Goal: Book appointment/travel/reservation

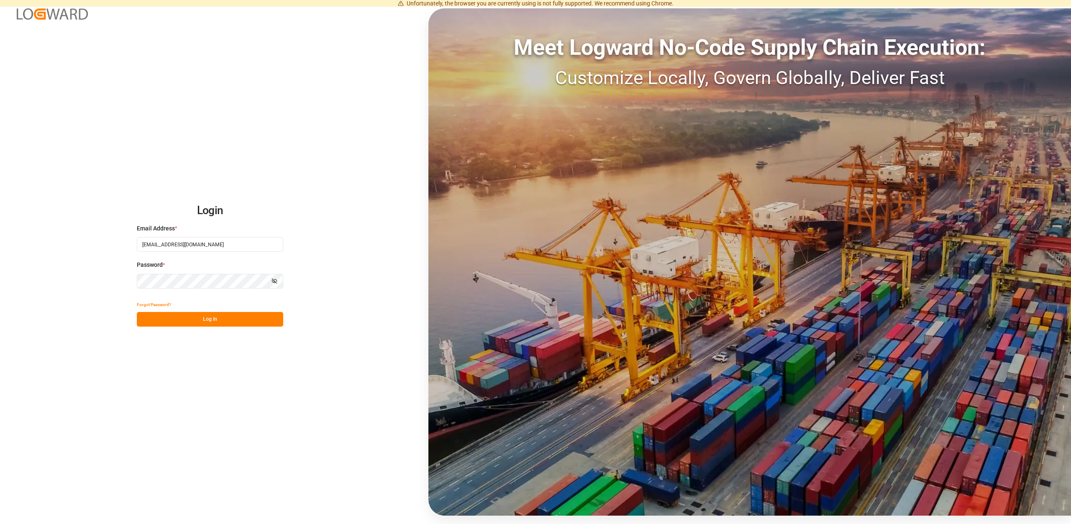
click at [200, 323] on button "Log In" at bounding box center [210, 319] width 146 height 15
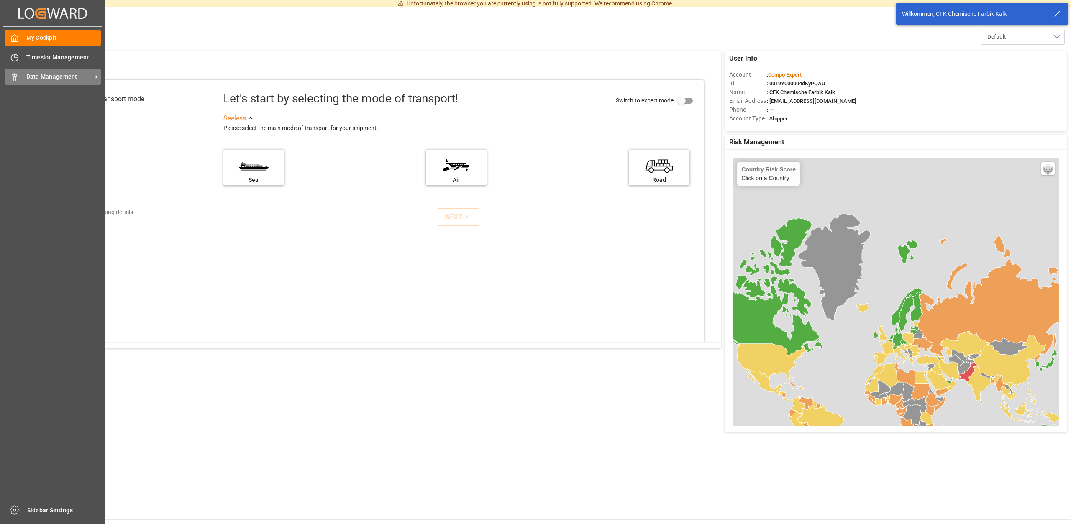
click at [48, 77] on span "Data Management" at bounding box center [59, 76] width 66 height 9
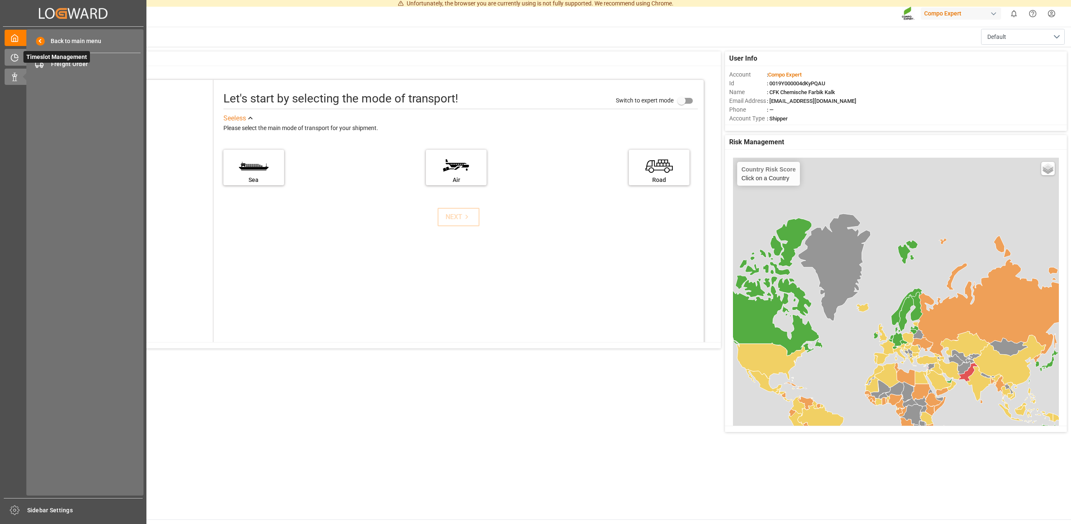
click at [15, 57] on icon at bounding box center [14, 58] width 8 height 8
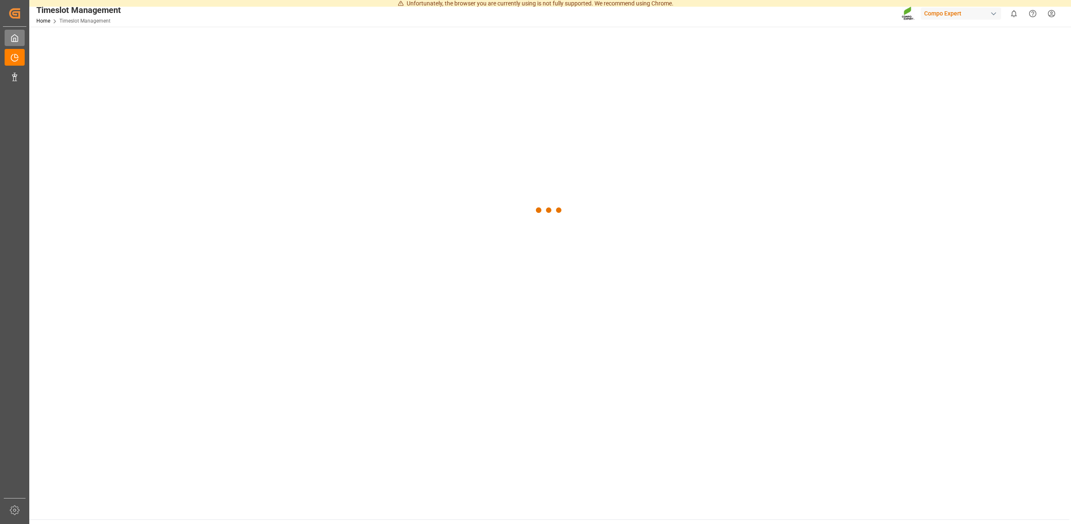
click at [13, 38] on icon at bounding box center [14, 38] width 8 height 8
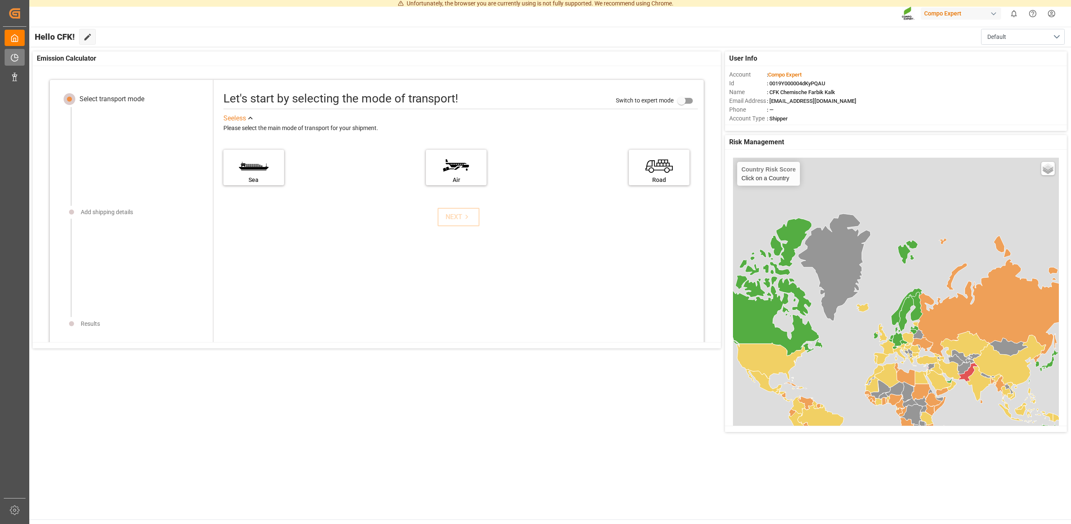
click at [14, 62] on div "Timeslot Management Timeslot Management" at bounding box center [15, 57] width 20 height 16
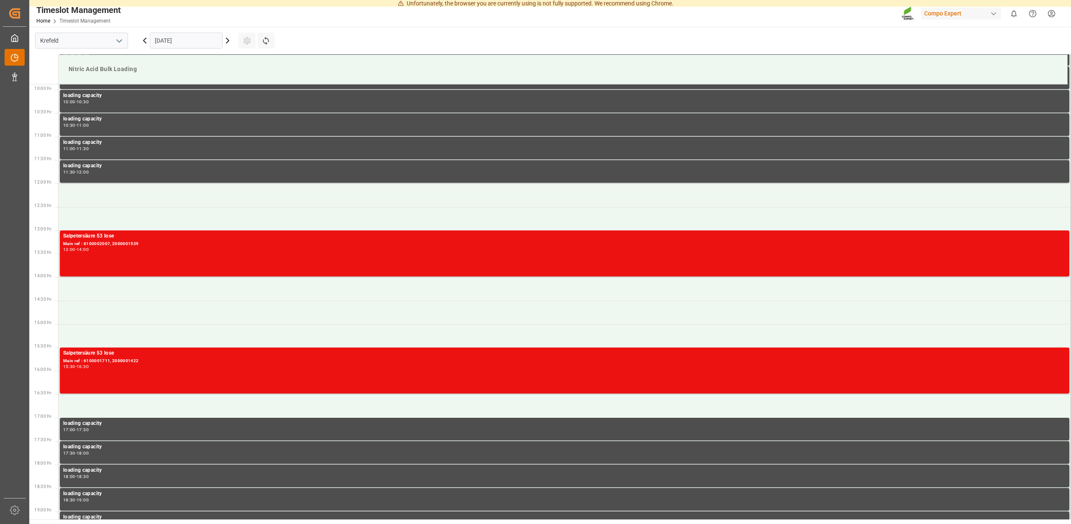
scroll to position [463, 0]
click at [12, 72] on div "Data Management Data Management" at bounding box center [15, 77] width 20 height 16
click at [229, 41] on icon at bounding box center [227, 40] width 3 height 5
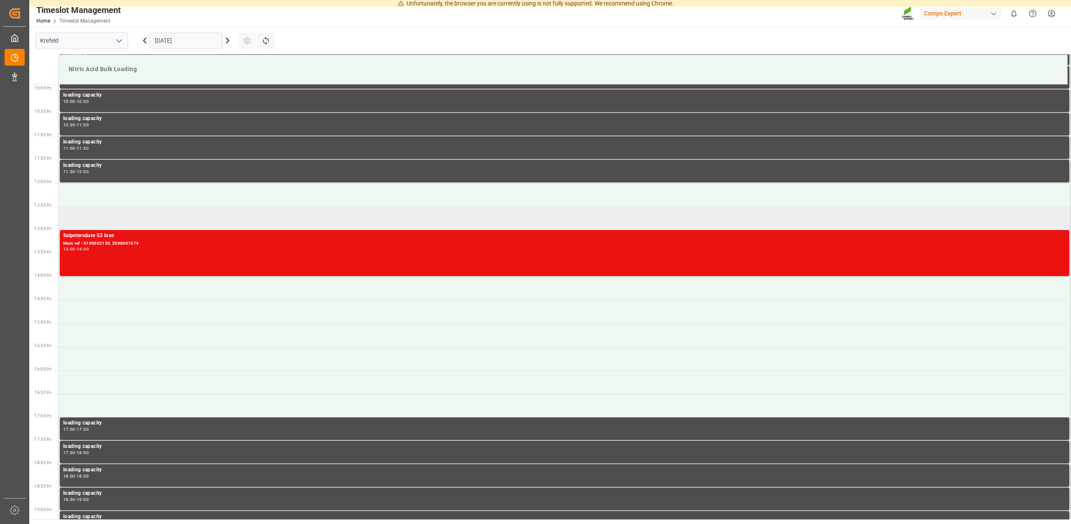
click at [89, 214] on td at bounding box center [565, 218] width 1013 height 23
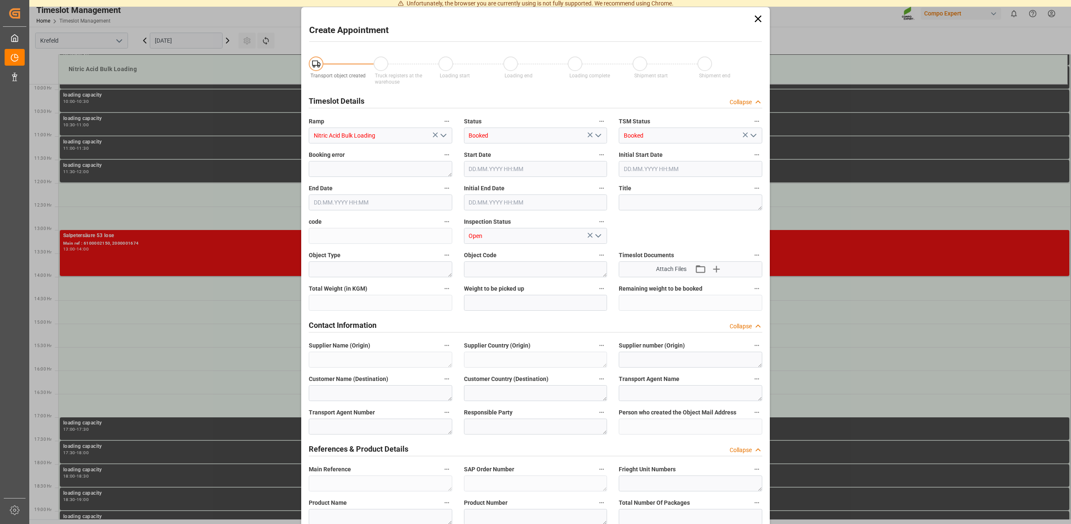
type input "[DATE] 12:30"
type input "[DATE] 13:00"
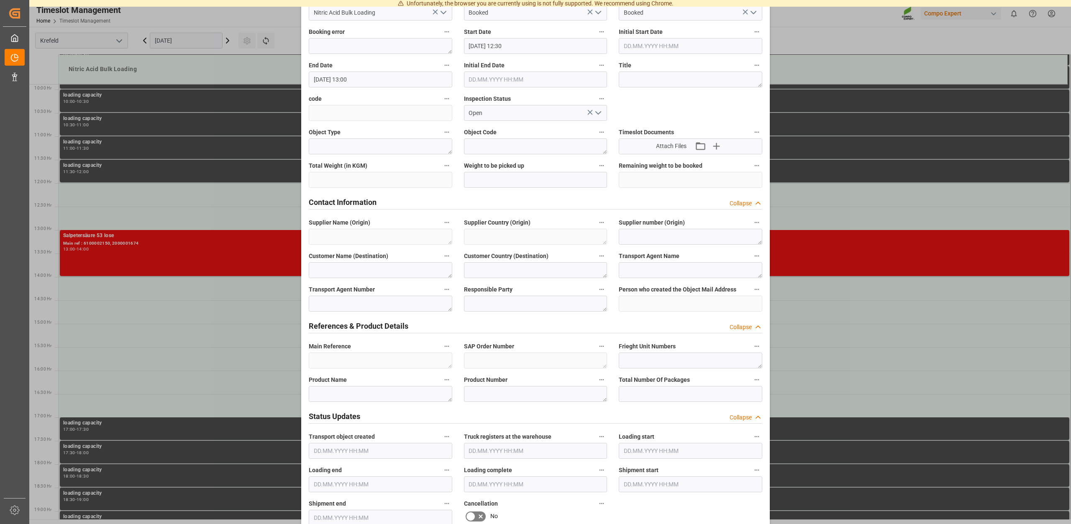
scroll to position [0, 0]
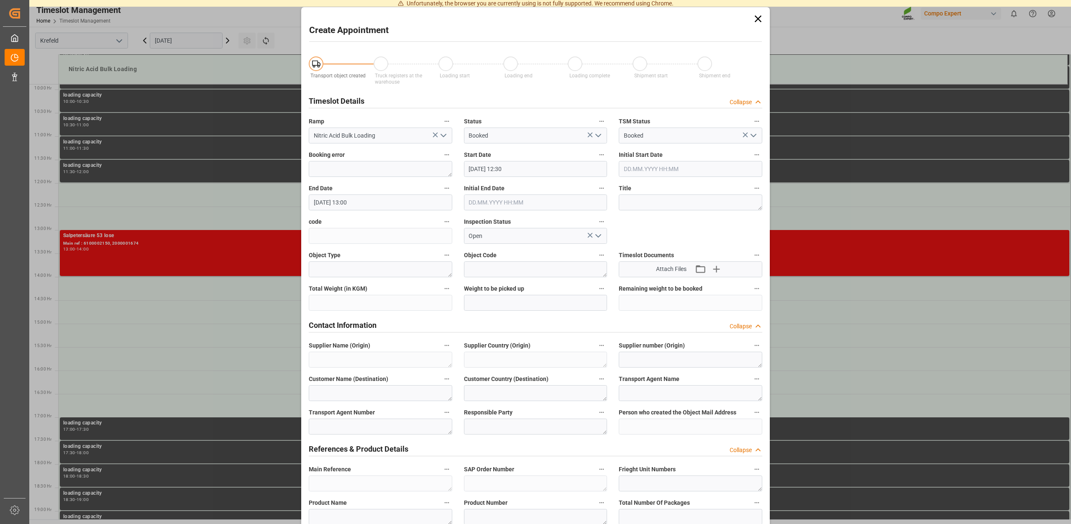
click at [445, 139] on icon "open menu" at bounding box center [444, 136] width 10 height 10
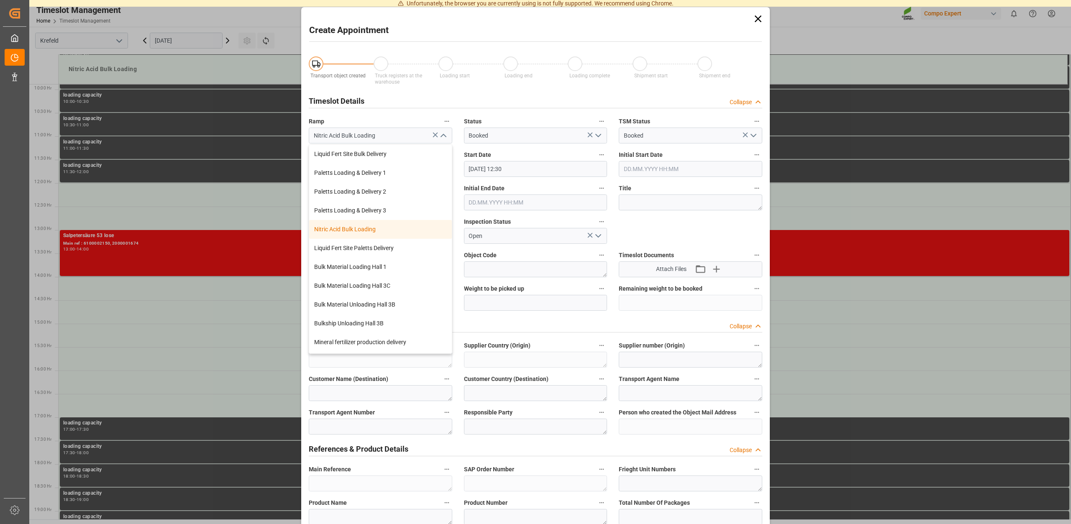
click at [445, 139] on icon "close menu" at bounding box center [444, 136] width 10 height 10
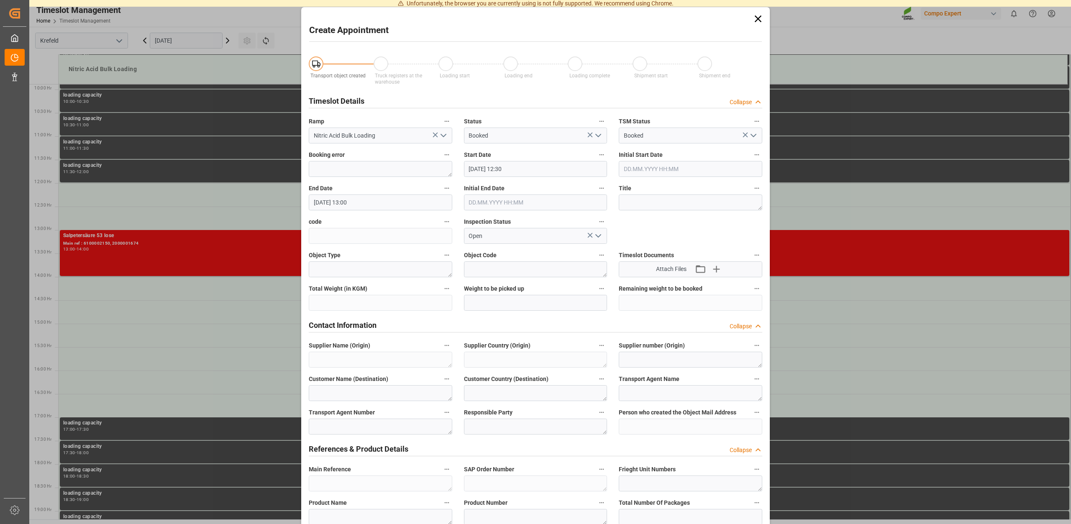
click at [763, 17] on icon at bounding box center [758, 19] width 12 height 12
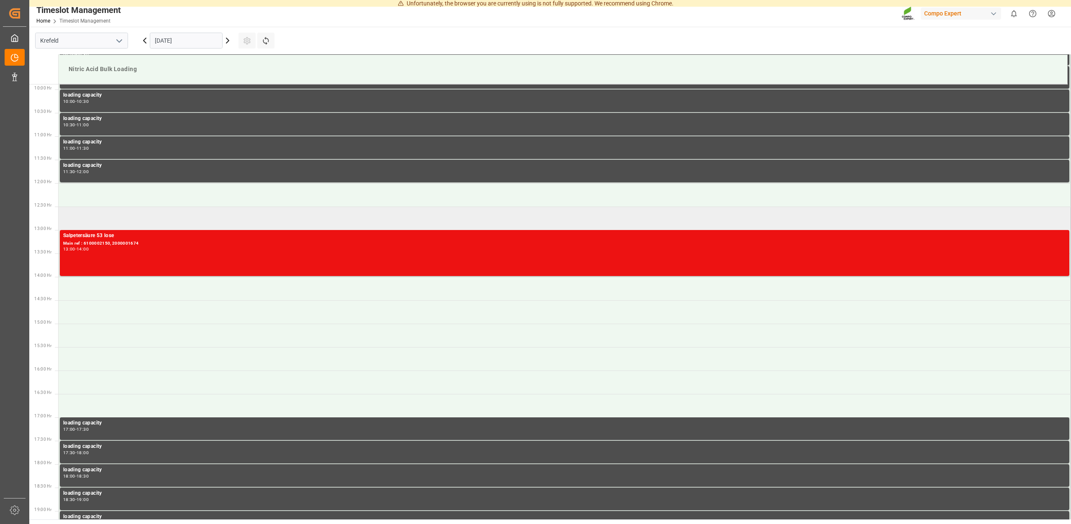
click at [102, 220] on td at bounding box center [565, 218] width 1013 height 23
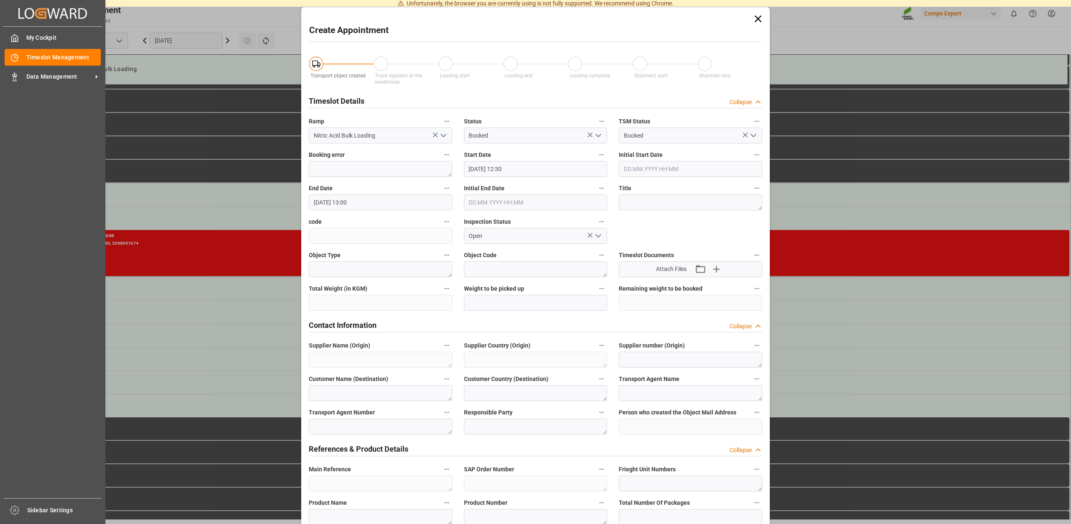
click at [21, 243] on div "My Cockpit My Cockpit Timeslot Management Timeslot Management Data Management D…" at bounding box center [53, 263] width 100 height 472
click at [27, 77] on span "Data Management" at bounding box center [59, 76] width 66 height 9
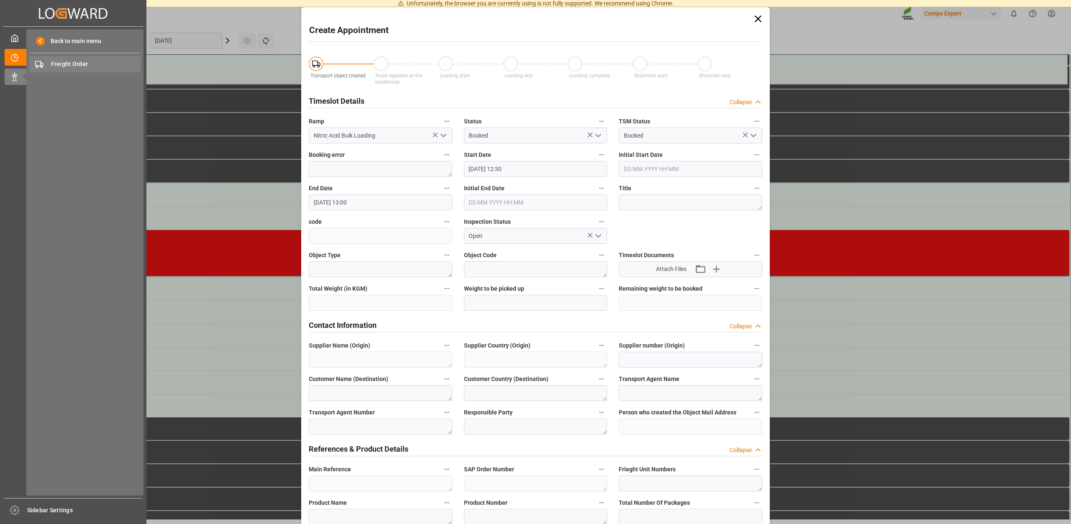
click at [68, 62] on span "Freight Order" at bounding box center [96, 64] width 90 height 9
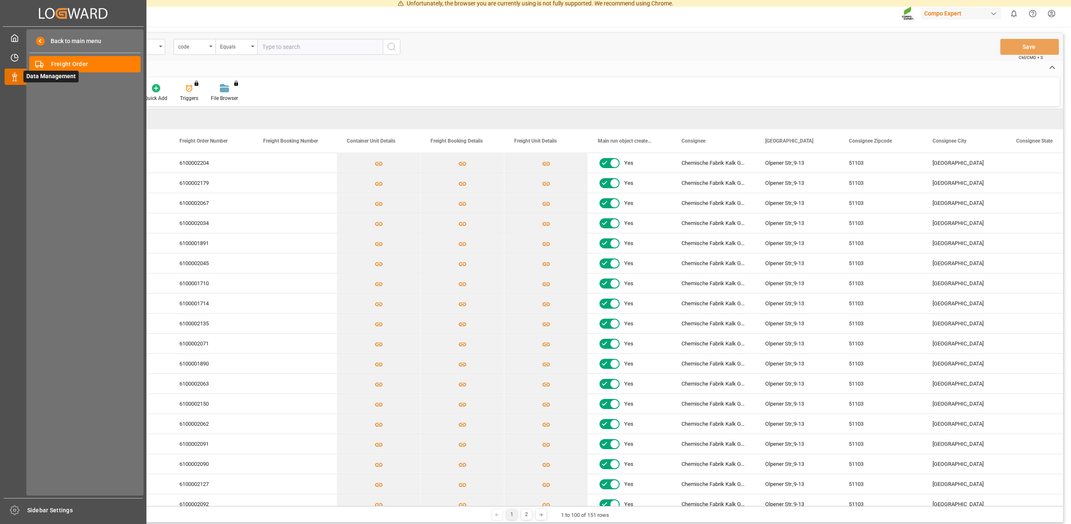
click at [18, 79] on icon at bounding box center [25, 77] width 18 height 18
click at [48, 62] on div "Freight Order Freight Order" at bounding box center [84, 64] width 111 height 16
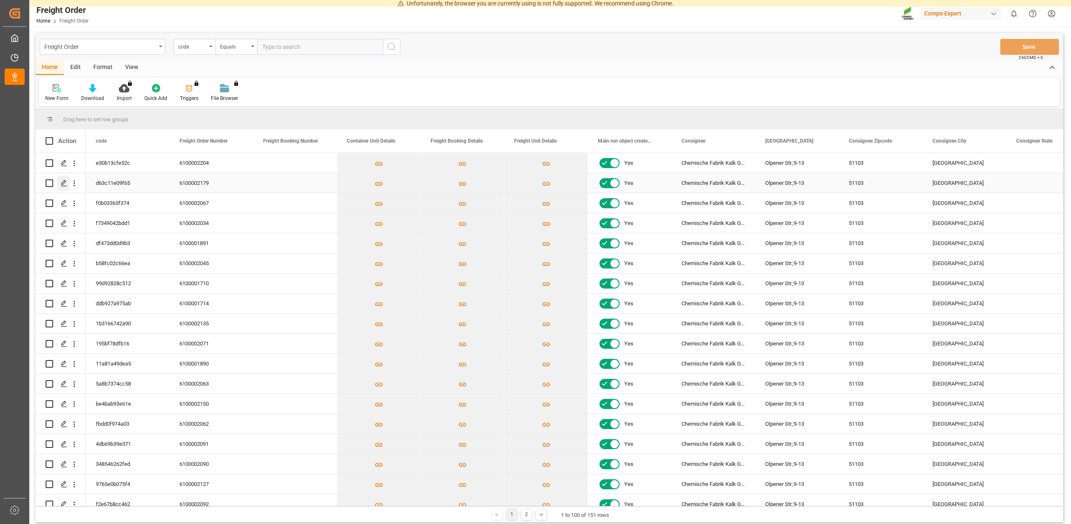
click at [64, 184] on icon "Press SPACE to select this row." at bounding box center [64, 183] width 7 height 7
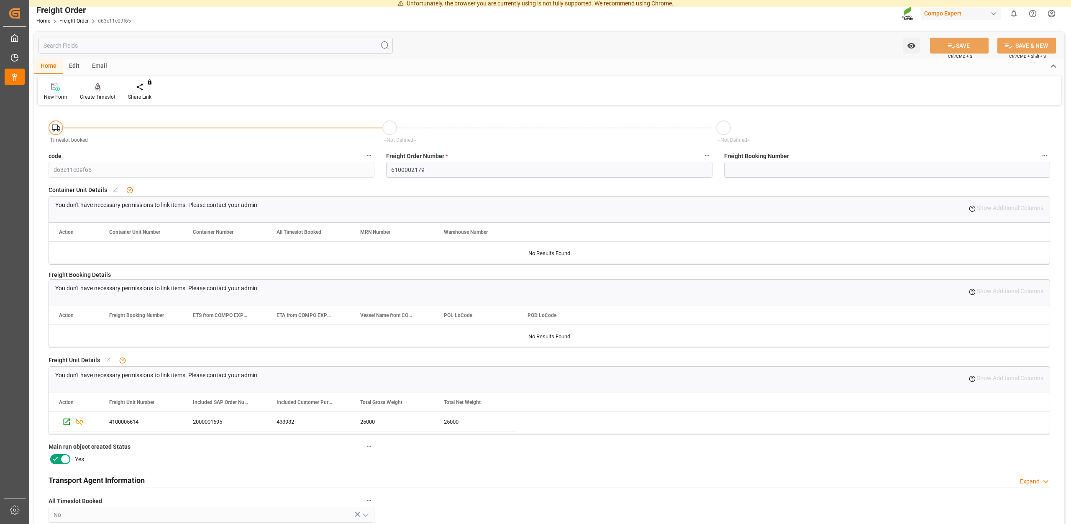
click at [98, 93] on div "Create Timeslot" at bounding box center [98, 91] width 48 height 18
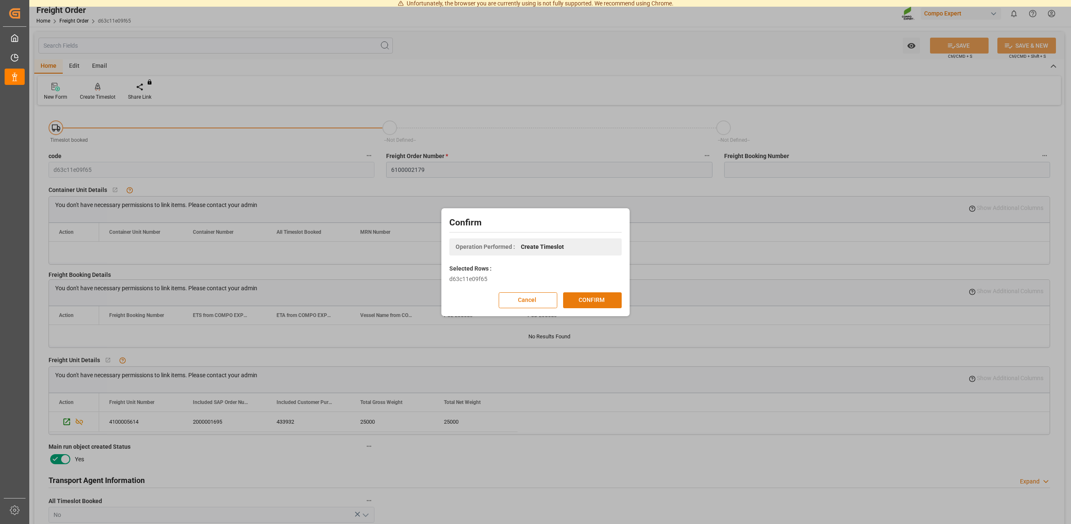
click at [580, 306] on button "CONFIRM" at bounding box center [592, 301] width 59 height 16
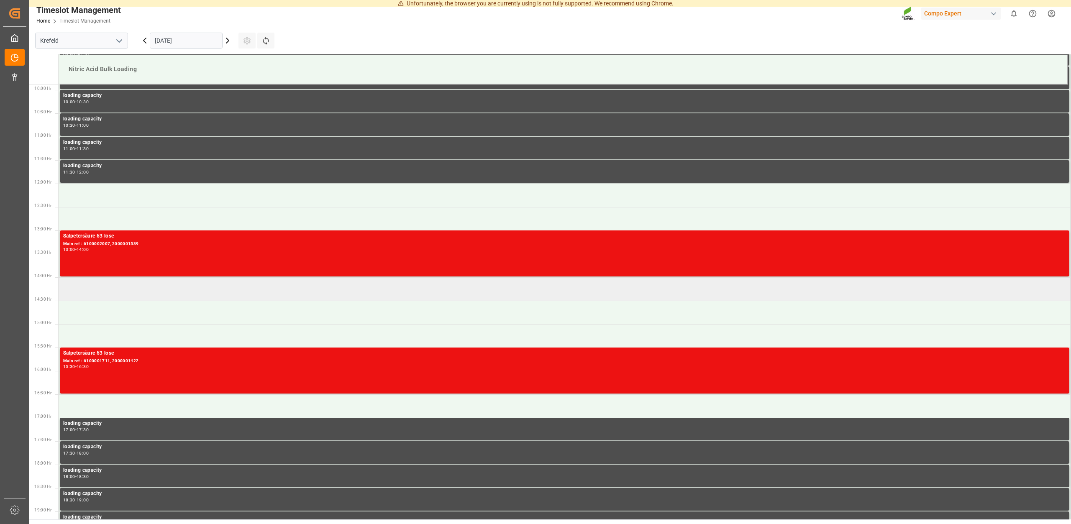
scroll to position [463, 0]
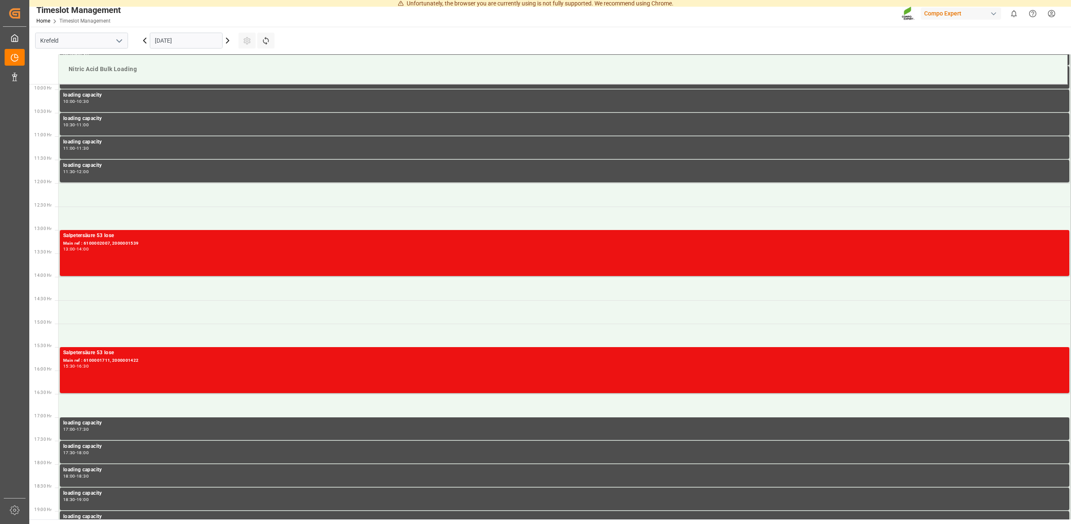
click at [226, 41] on icon at bounding box center [228, 41] width 10 height 10
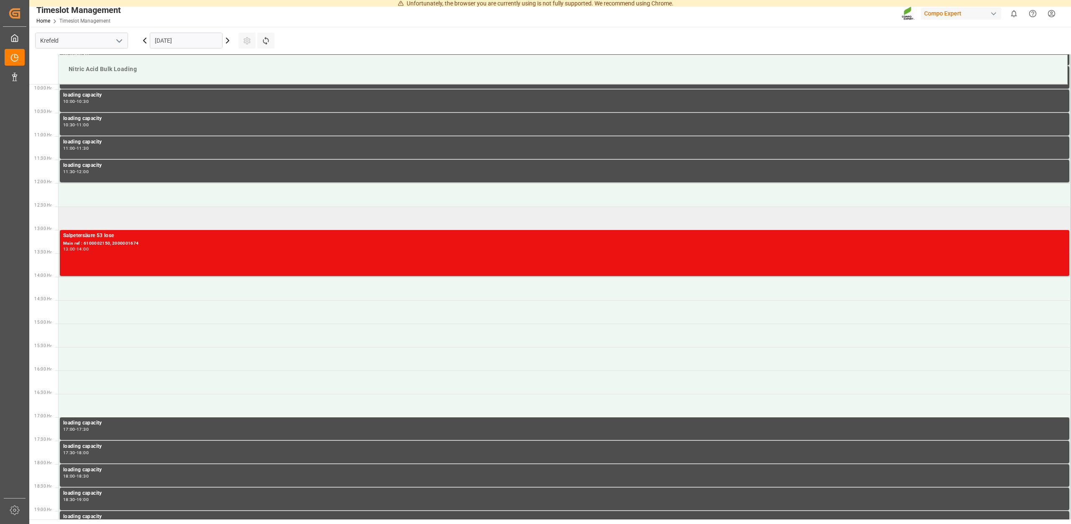
click at [120, 218] on td at bounding box center [565, 218] width 1013 height 23
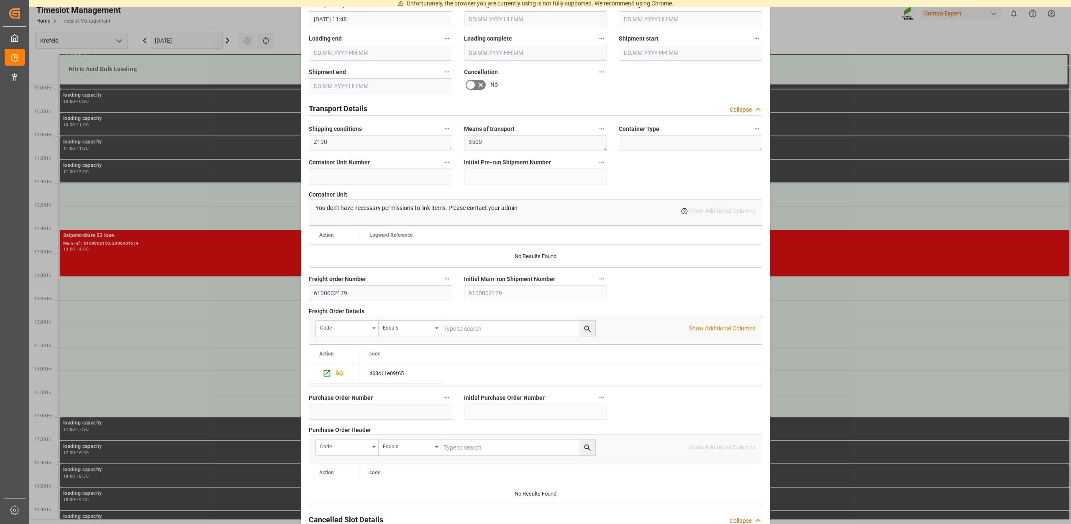
scroll to position [635, 0]
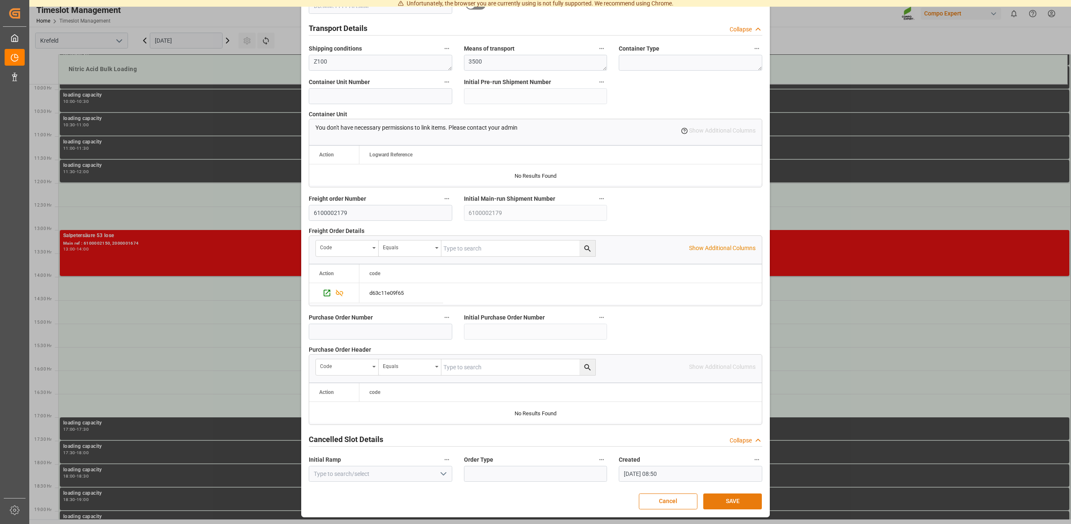
click at [716, 502] on button "SAVE" at bounding box center [733, 502] width 59 height 16
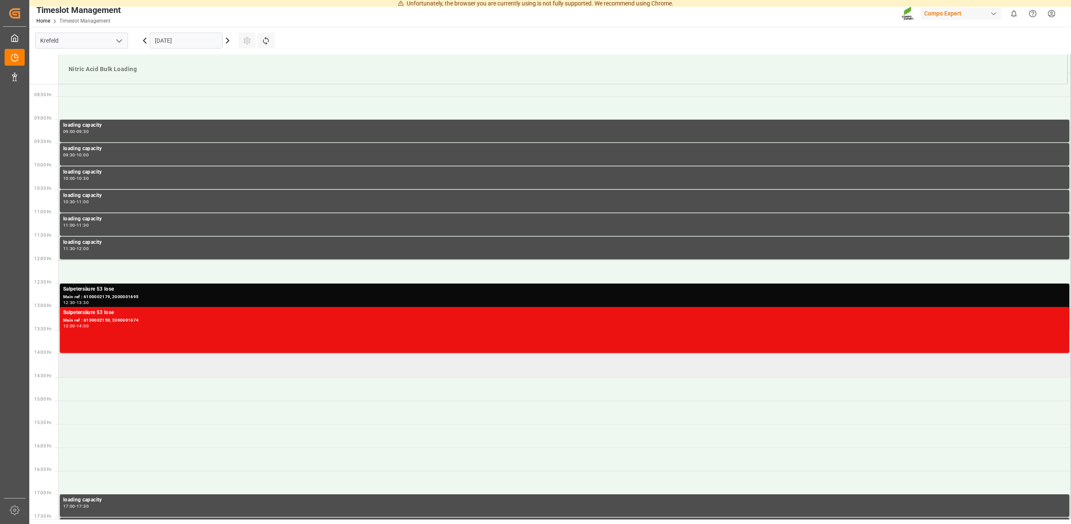
scroll to position [467, 0]
